Goal: Transaction & Acquisition: Purchase product/service

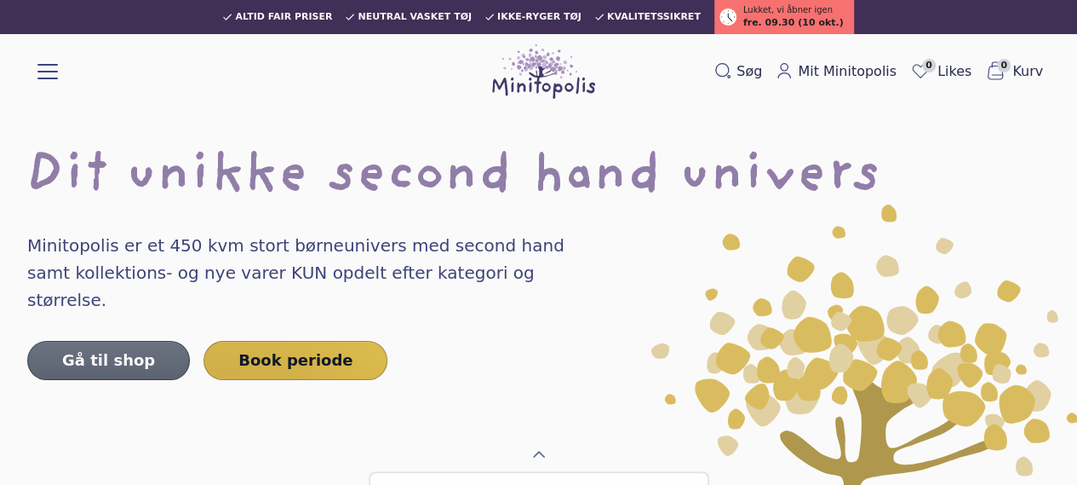
click at [95, 341] on link "Gå til shop" at bounding box center [108, 360] width 163 height 39
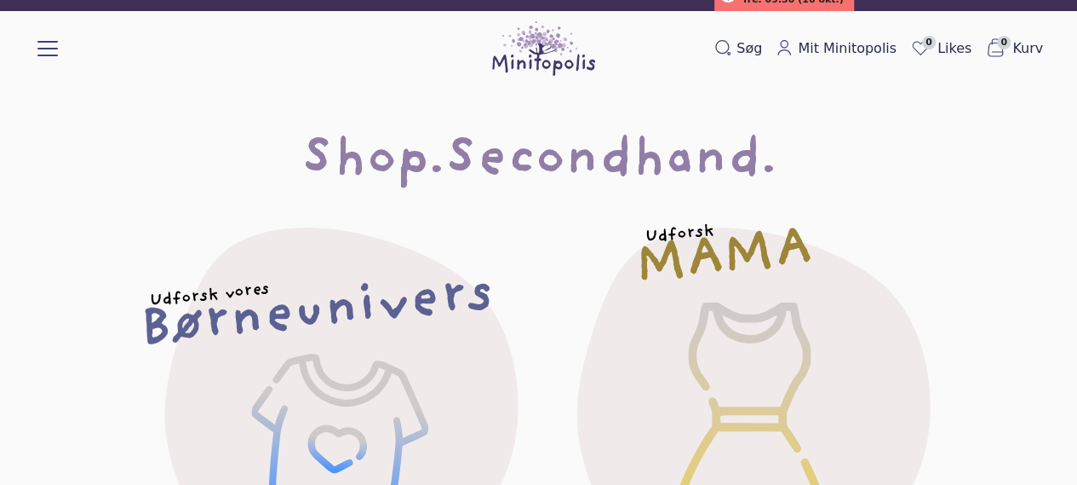
scroll to position [24, 0]
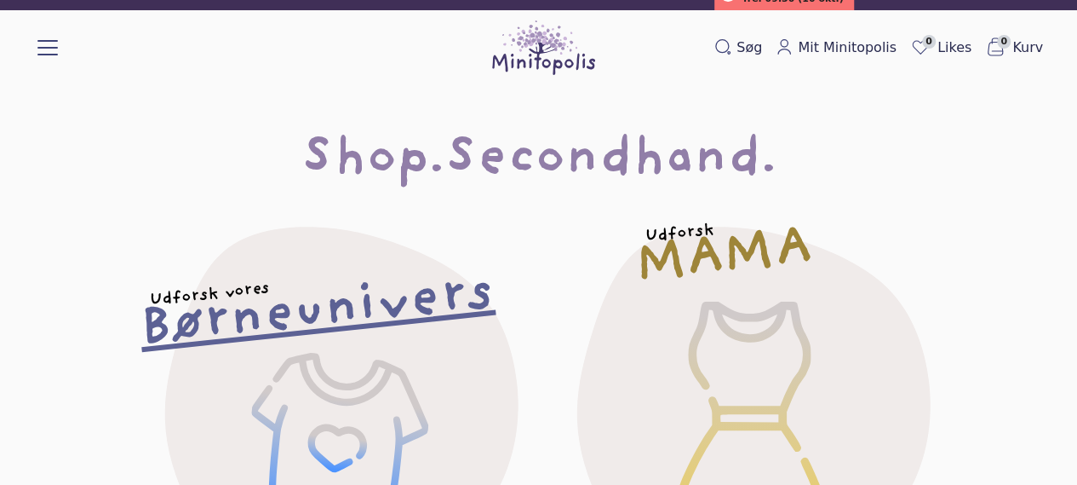
click at [269, 307] on h2 "Børneunivers" at bounding box center [317, 312] width 358 height 71
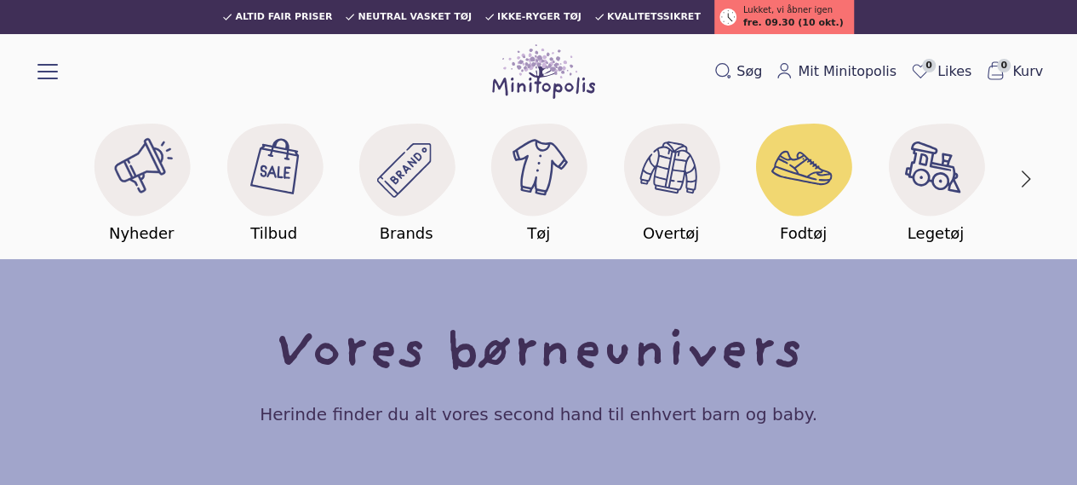
click at [771, 180] on image at bounding box center [804, 167] width 66 height 66
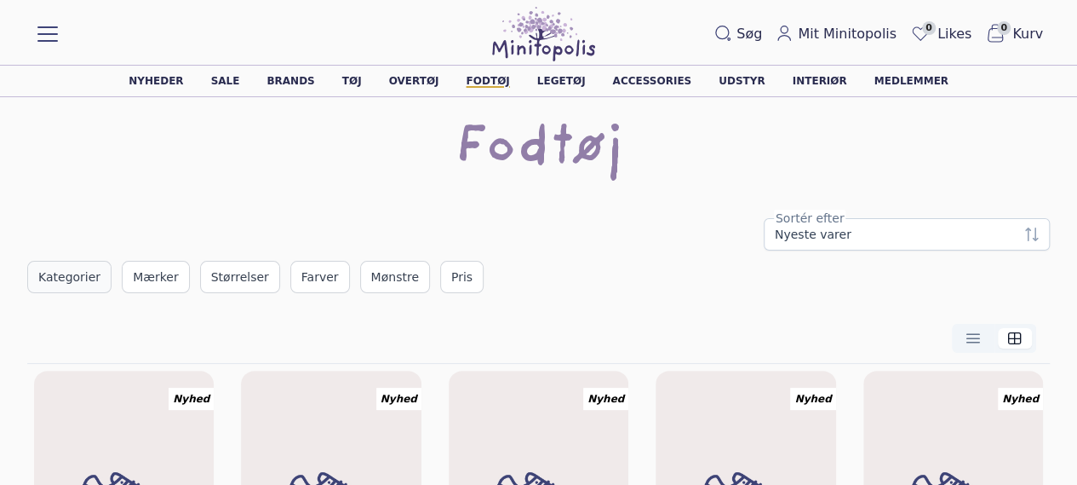
click at [84, 273] on span "Kategorier" at bounding box center [69, 276] width 62 height 17
click at [117, 328] on div "Kategorier" at bounding box center [140, 327] width 203 height 31
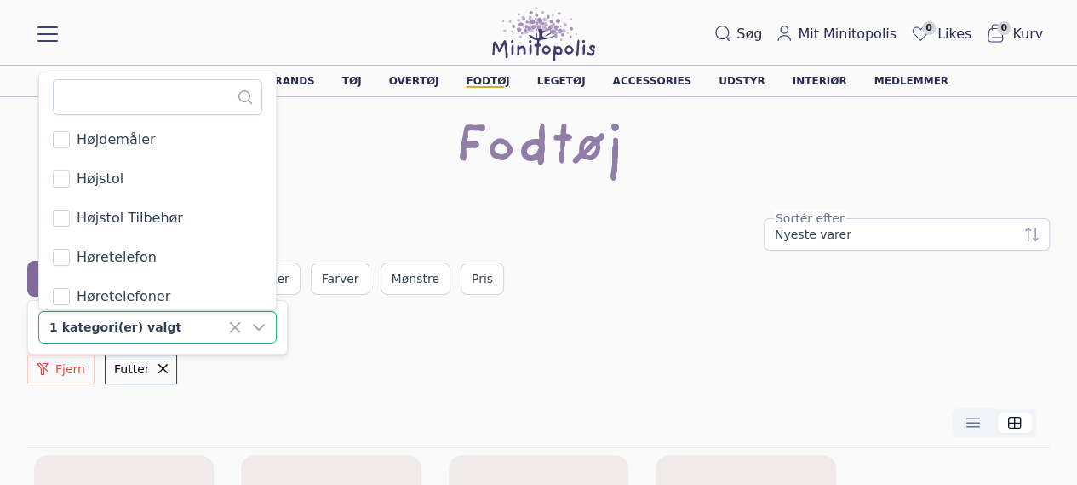
scroll to position [9394, 0]
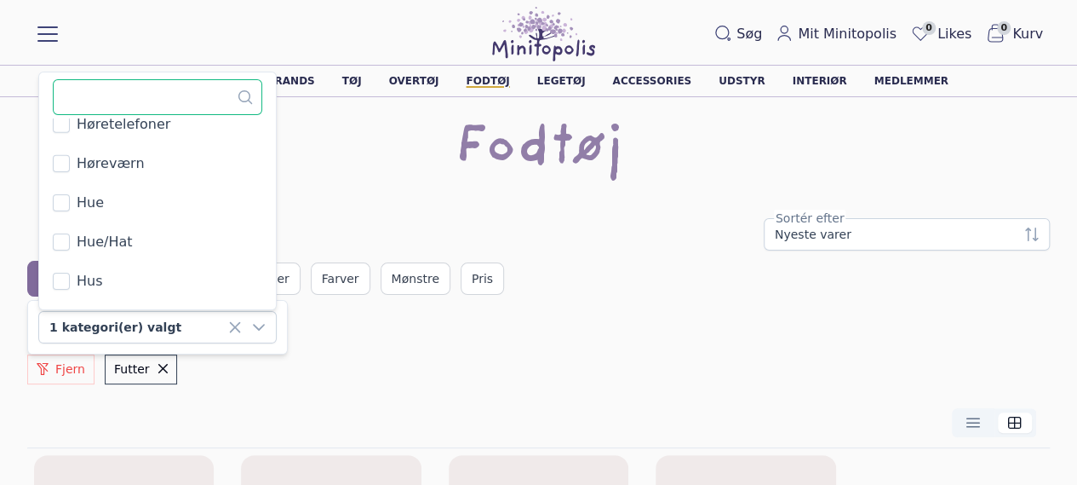
click at [112, 106] on input "text" at bounding box center [158, 97] width 210 height 36
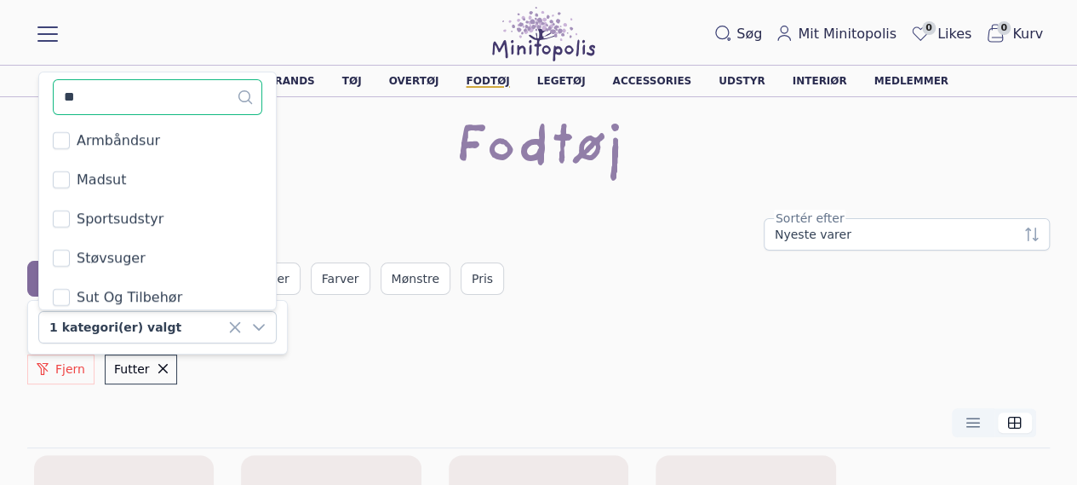
scroll to position [3, 0]
type input "*"
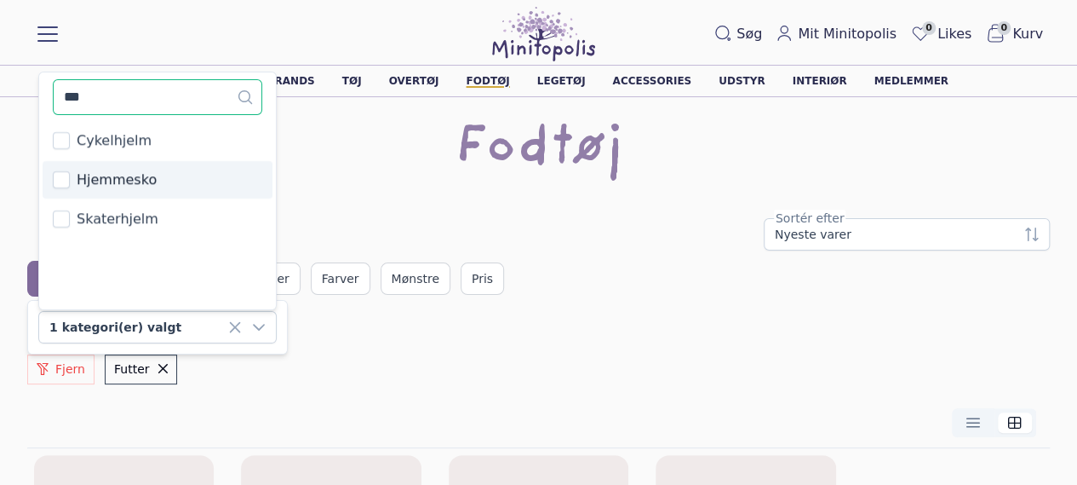
type input "***"
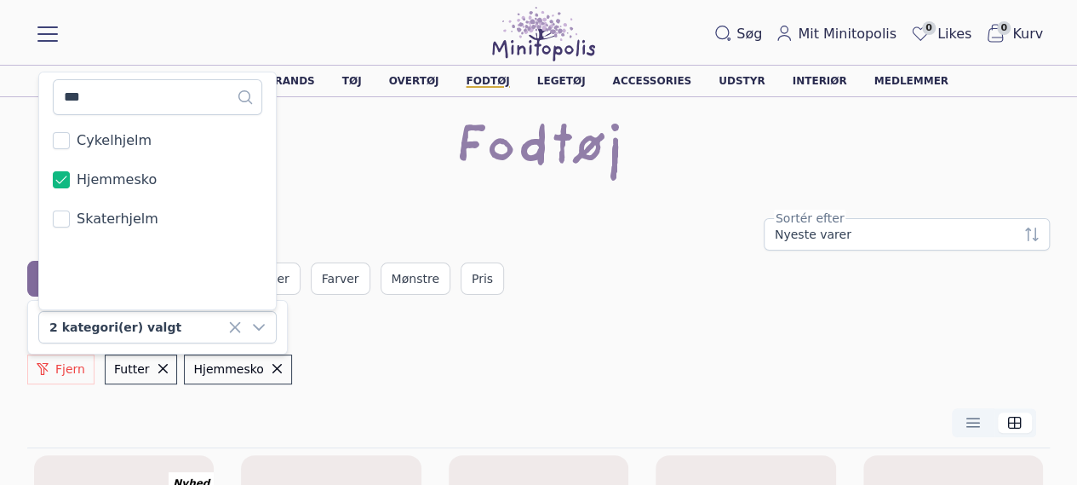
click at [505, 253] on div "Nyeste varer Sortér efter Kategorier 2 Mærker Størrelser Farver Mønstre Pris" at bounding box center [538, 257] width 1023 height 78
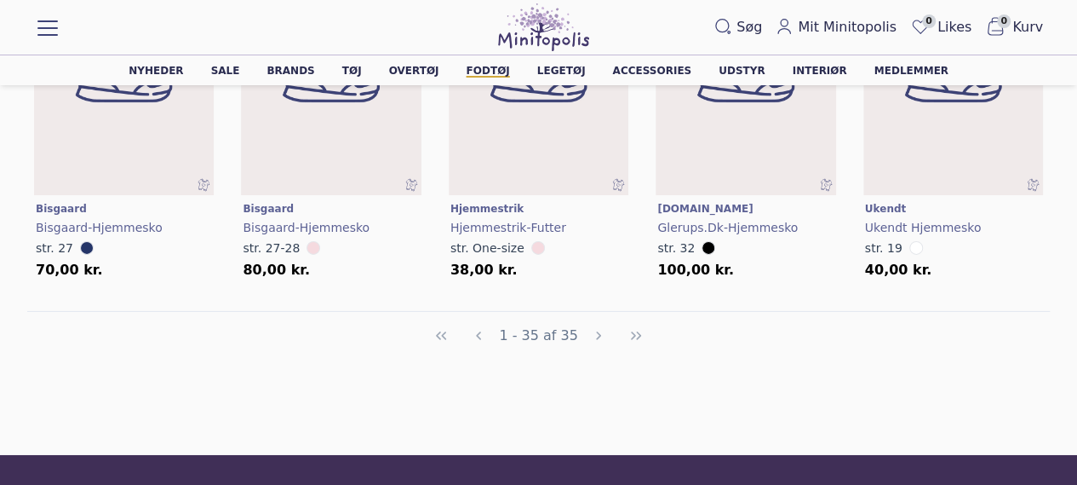
scroll to position [2659, 0]
